Goal: Task Accomplishment & Management: Use online tool/utility

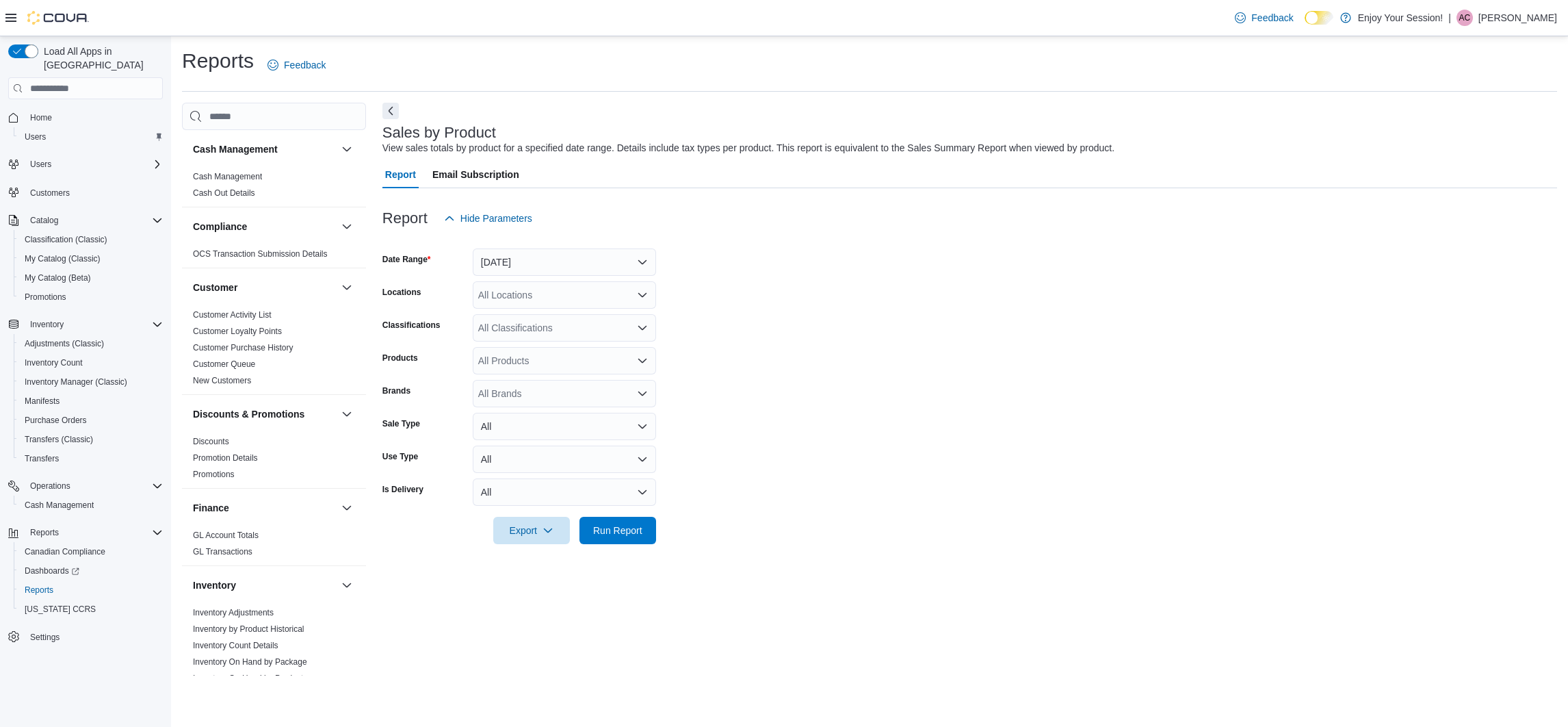
click at [528, 280] on form "Date Range [DATE] Locations All Locations Classifications All Classifications P…" at bounding box center [969, 388] width 1175 height 312
click at [537, 268] on button "[DATE]" at bounding box center [565, 261] width 183 height 27
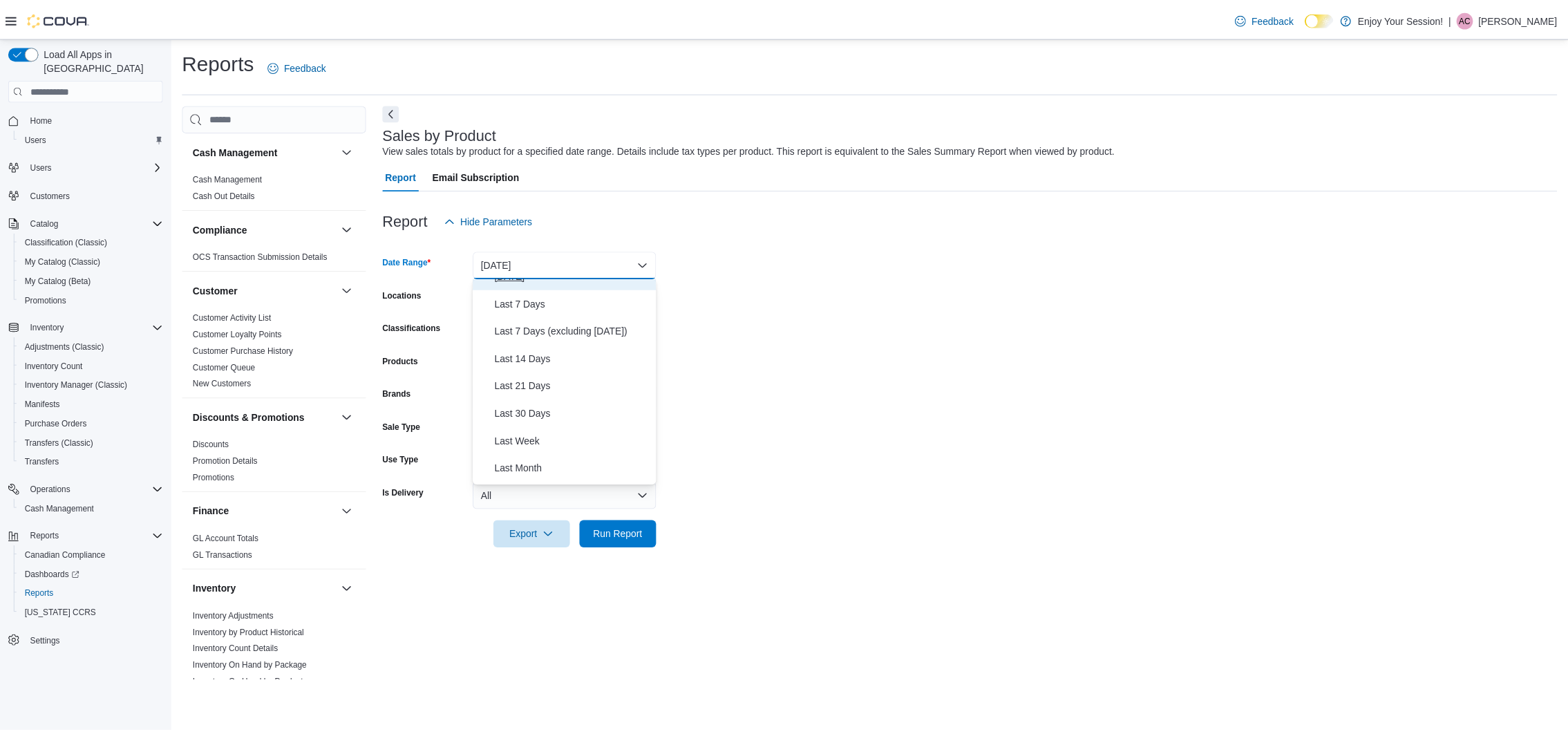
scroll to position [208, 0]
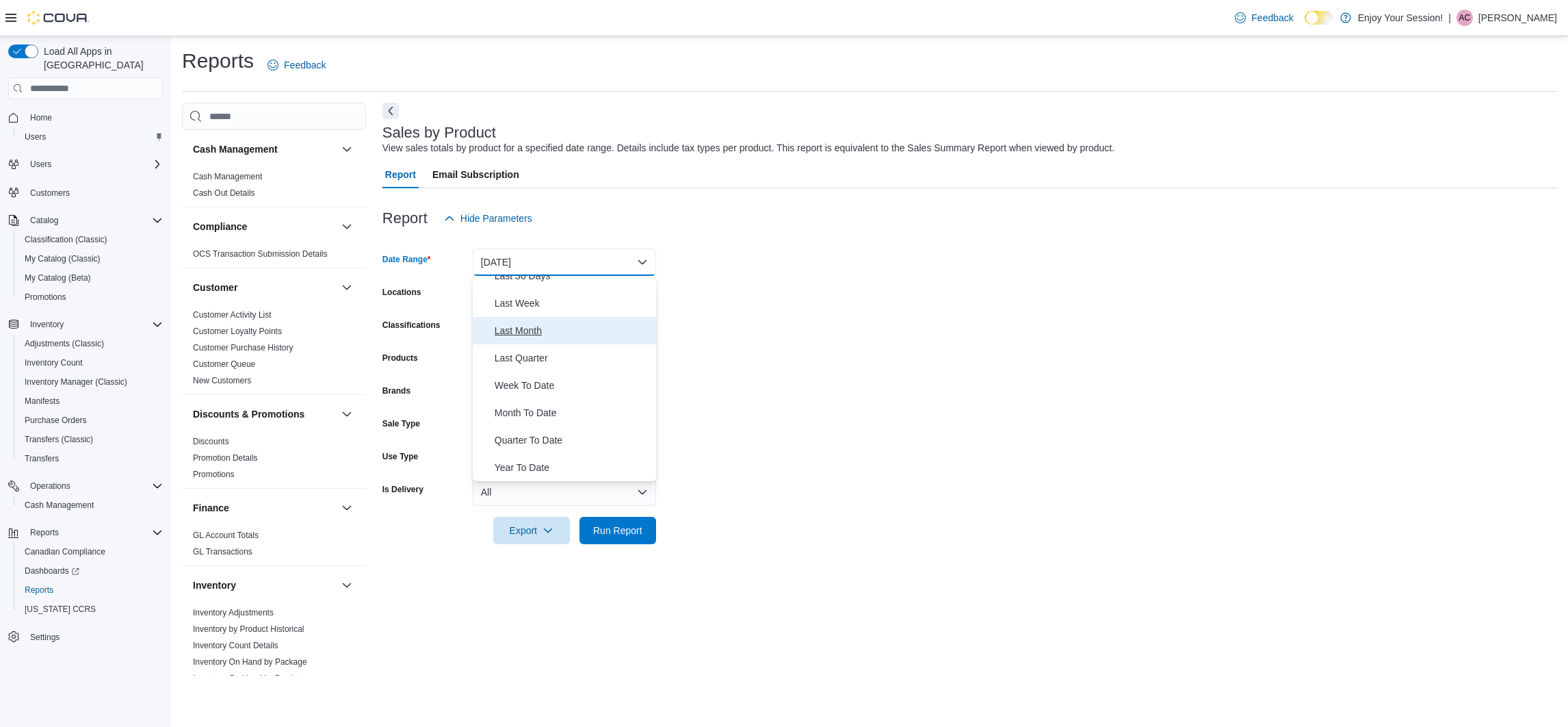
click at [545, 321] on button "Last Month" at bounding box center [565, 330] width 183 height 27
click at [569, 295] on div "All Locations" at bounding box center [565, 295] width 183 height 27
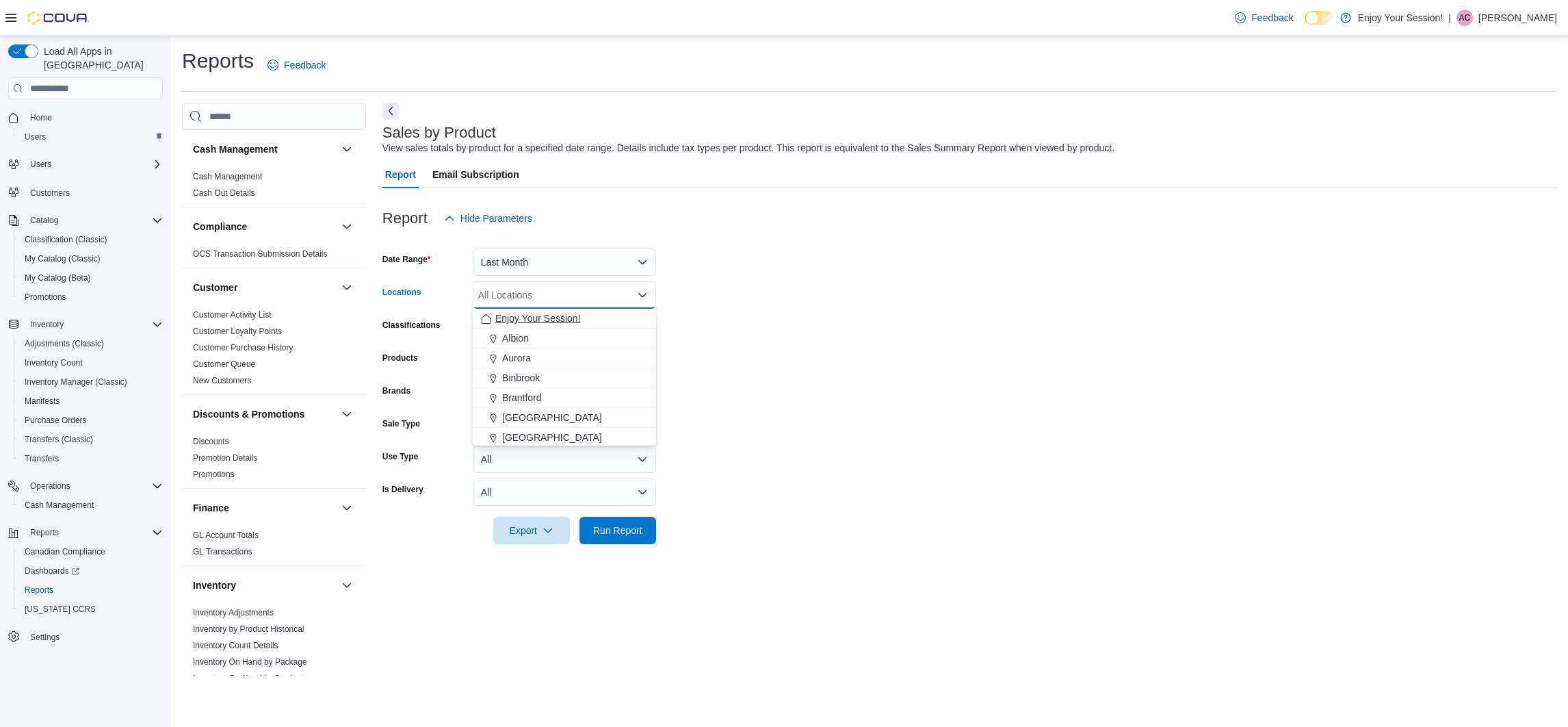
click at [551, 317] on span "Enjoy Your Session!" at bounding box center [538, 318] width 85 height 14
click at [703, 327] on form "Date Range Last Month Locations Enjoy Your Session! Combo box. Selected. Enjoy …" at bounding box center [969, 388] width 1175 height 312
click at [508, 362] on div "All Products" at bounding box center [565, 360] width 183 height 27
click at [539, 327] on div "All Classifications" at bounding box center [565, 327] width 183 height 27
type input "*"
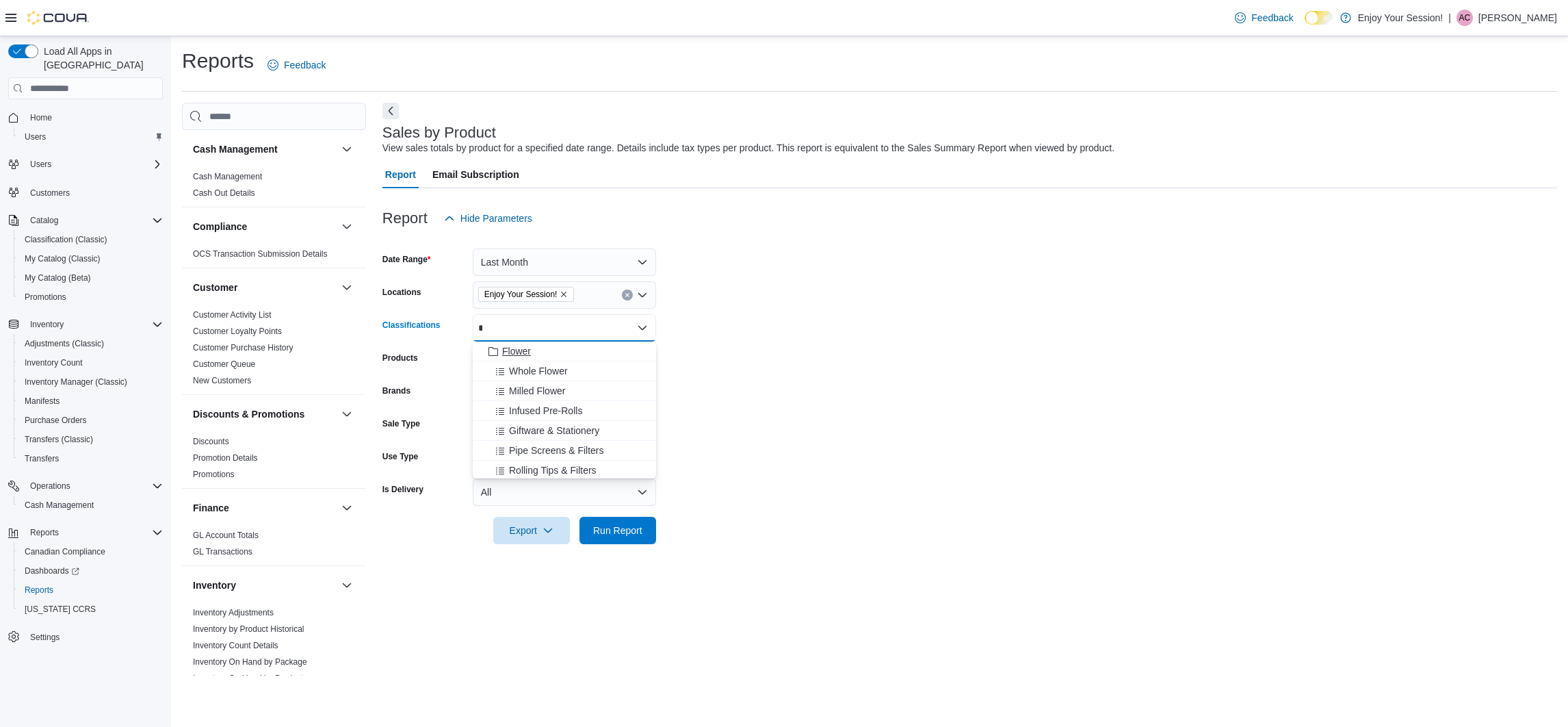
click at [540, 351] on div "Flower" at bounding box center [564, 351] width 167 height 14
click at [787, 386] on form "Date Range Last Month Locations Enjoy Your Session! Classifications Flower Comb…" at bounding box center [969, 388] width 1175 height 312
click at [636, 549] on div at bounding box center [969, 552] width 1175 height 16
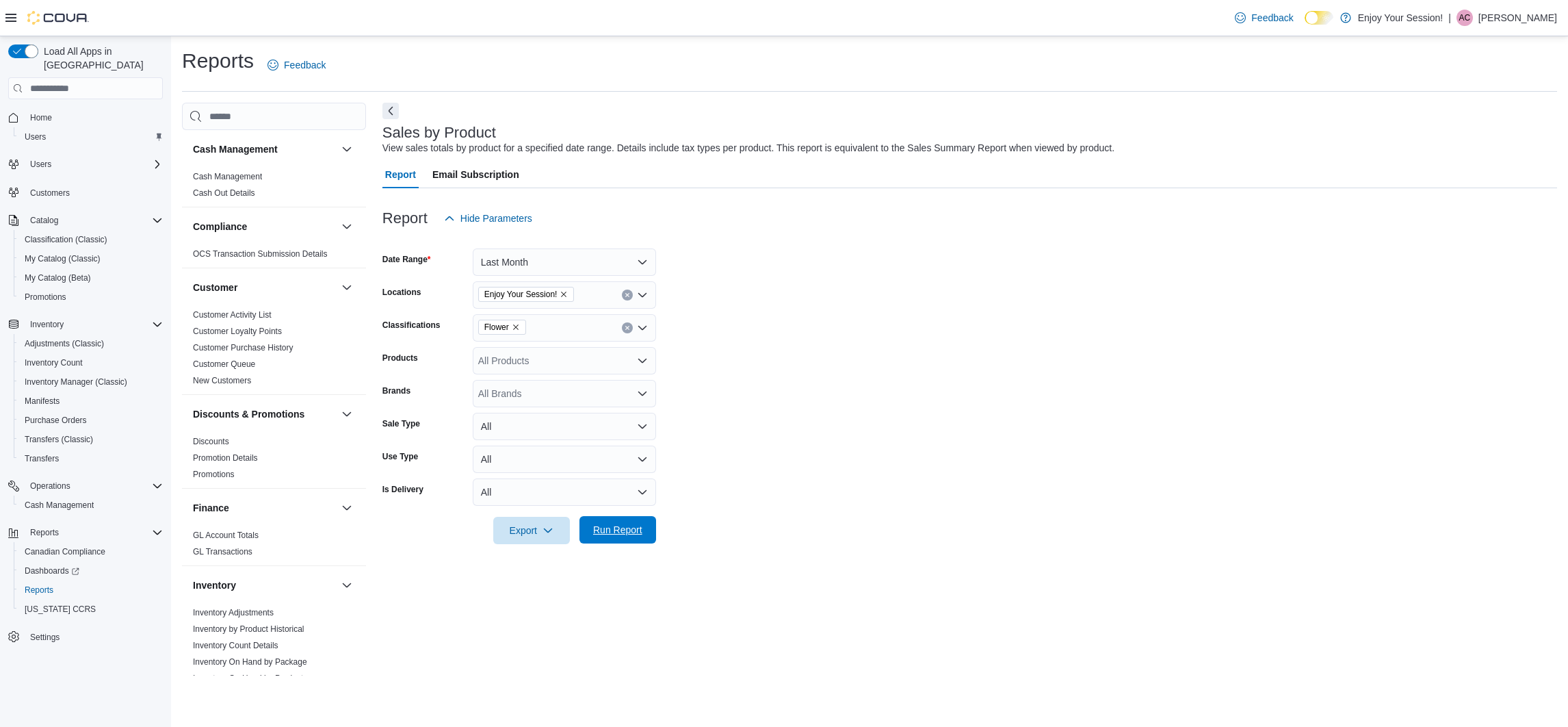
click at [641, 524] on span "Run Report" at bounding box center [618, 530] width 50 height 14
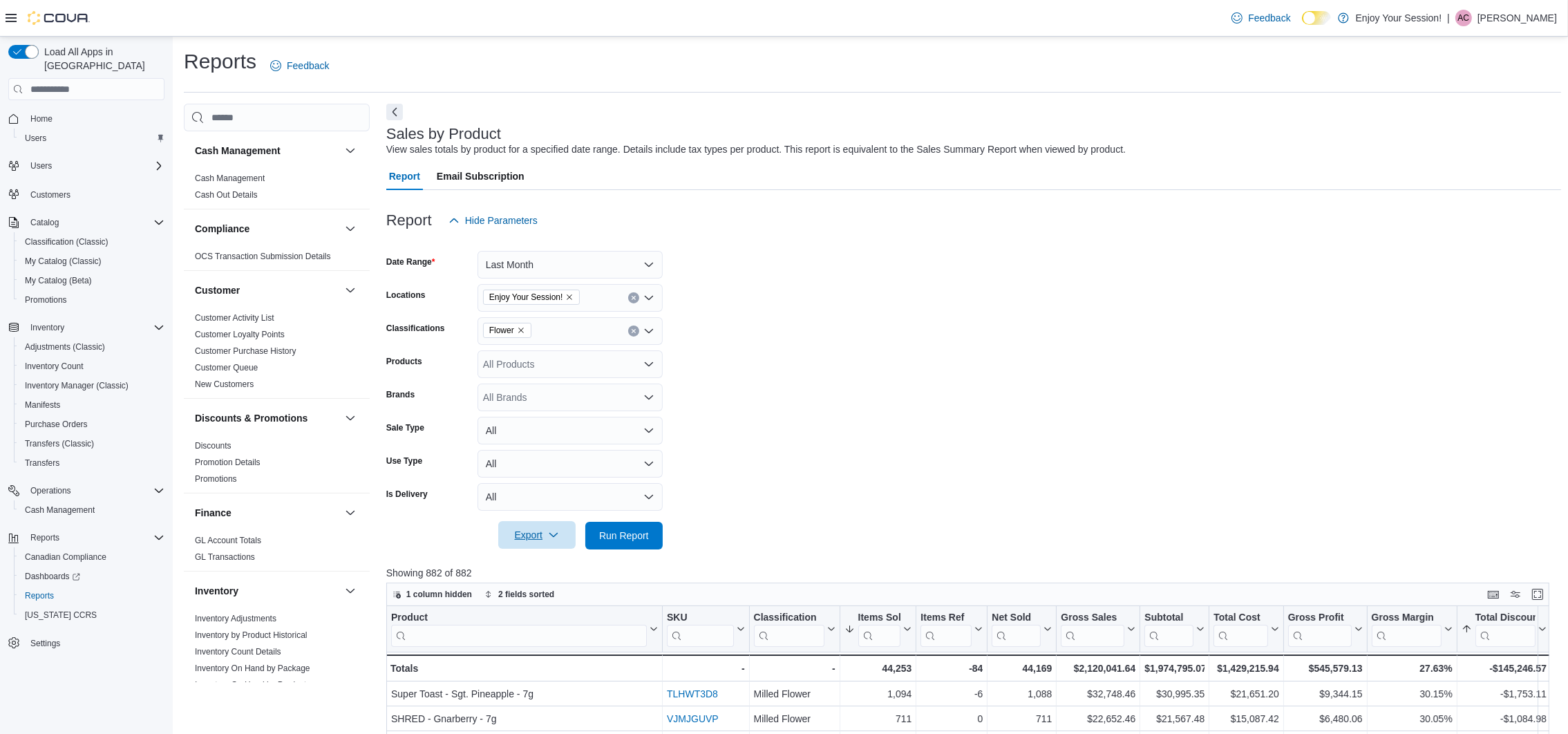
click at [545, 538] on span "Export" at bounding box center [537, 534] width 61 height 27
click at [543, 562] on span "Export to Excel" at bounding box center [538, 563] width 62 height 11
